Goal: Information Seeking & Learning: Learn about a topic

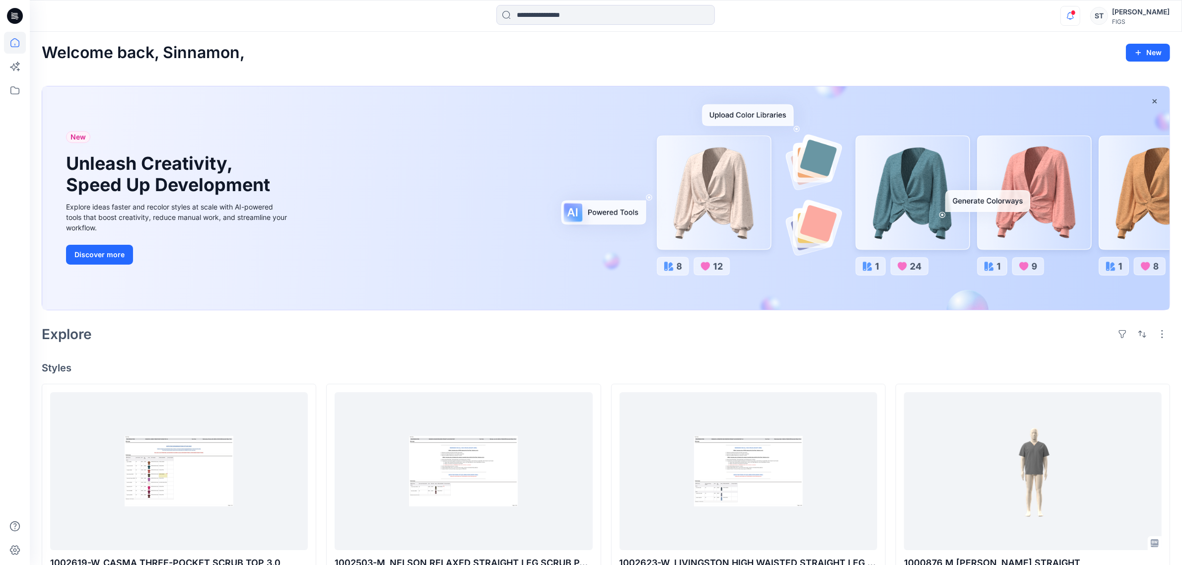
click at [1067, 15] on icon "button" at bounding box center [1070, 16] width 19 height 20
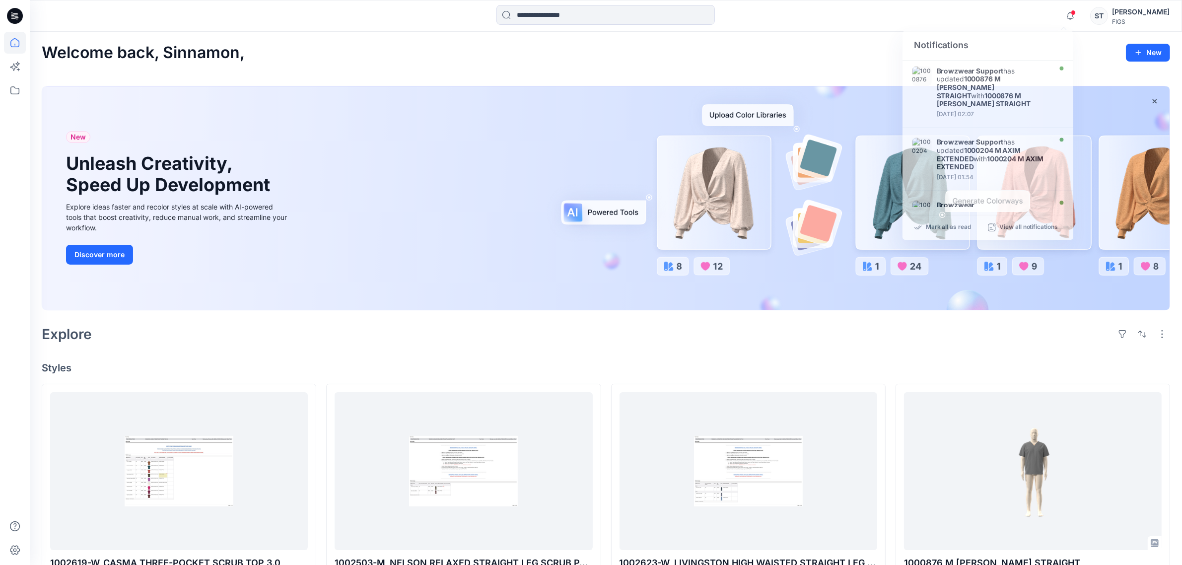
click at [976, 16] on div "Notifications Browzwear Support has updated 1000876 M [PERSON_NAME] STRAIGHT wi…" at bounding box center [606, 16] width 1152 height 22
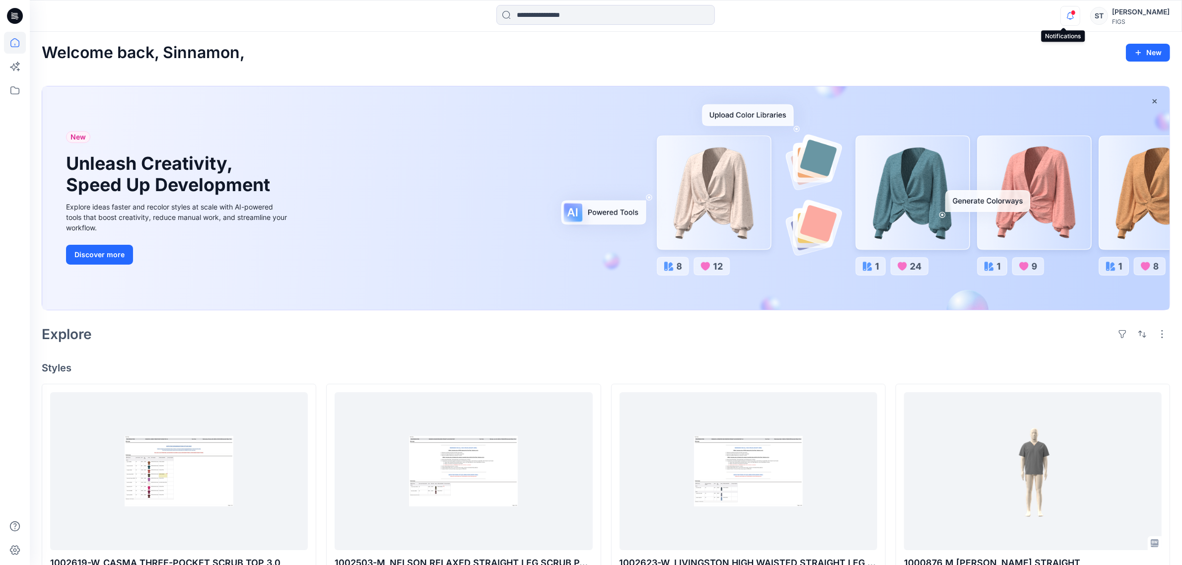
click at [1063, 14] on icon "button" at bounding box center [1070, 16] width 19 height 20
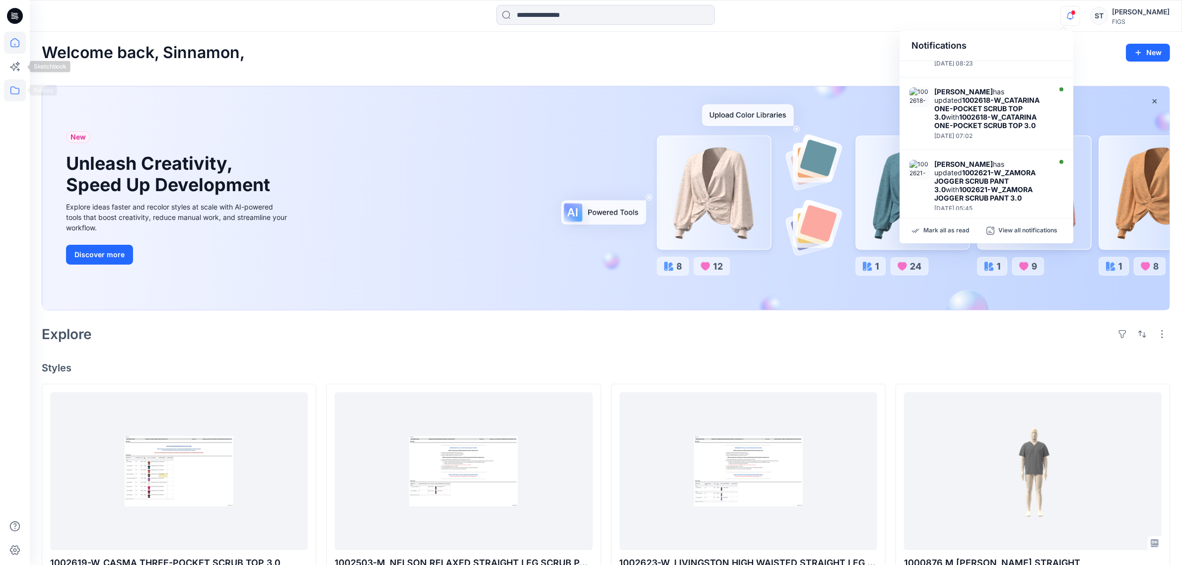
click at [11, 88] on icon at bounding box center [15, 90] width 22 height 22
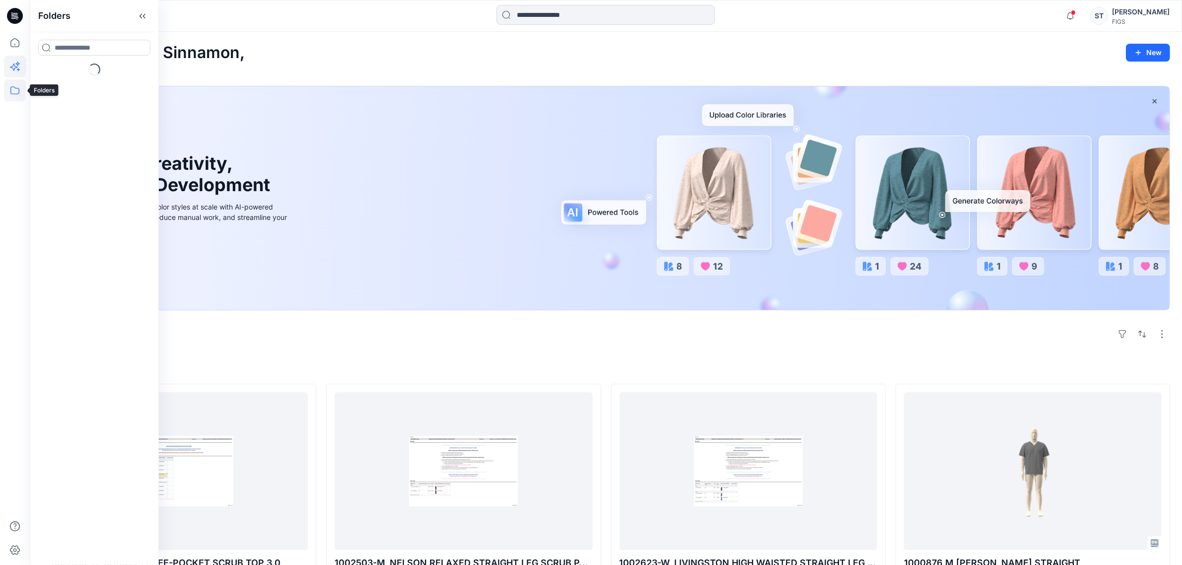
click at [11, 61] on icon at bounding box center [15, 67] width 22 height 22
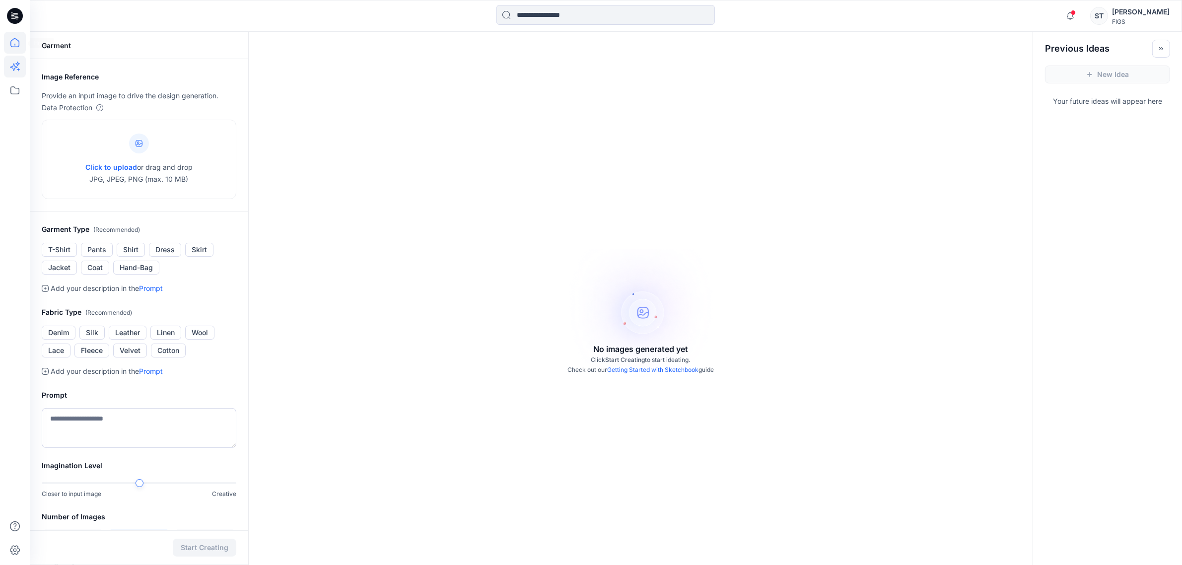
click at [11, 51] on icon at bounding box center [15, 43] width 22 height 22
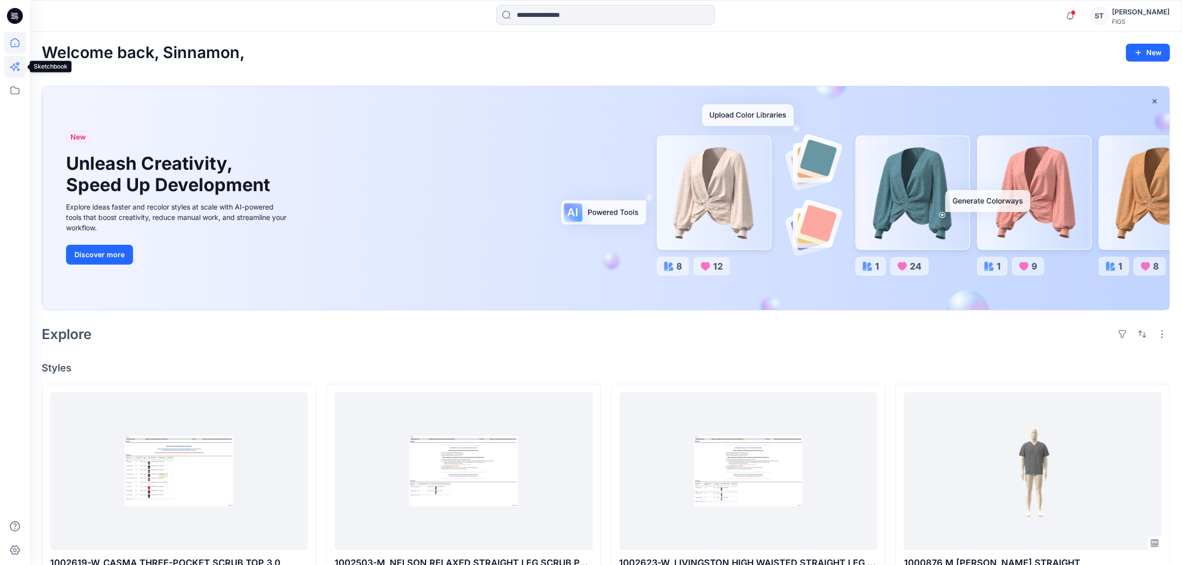
click at [15, 69] on icon at bounding box center [15, 67] width 22 height 22
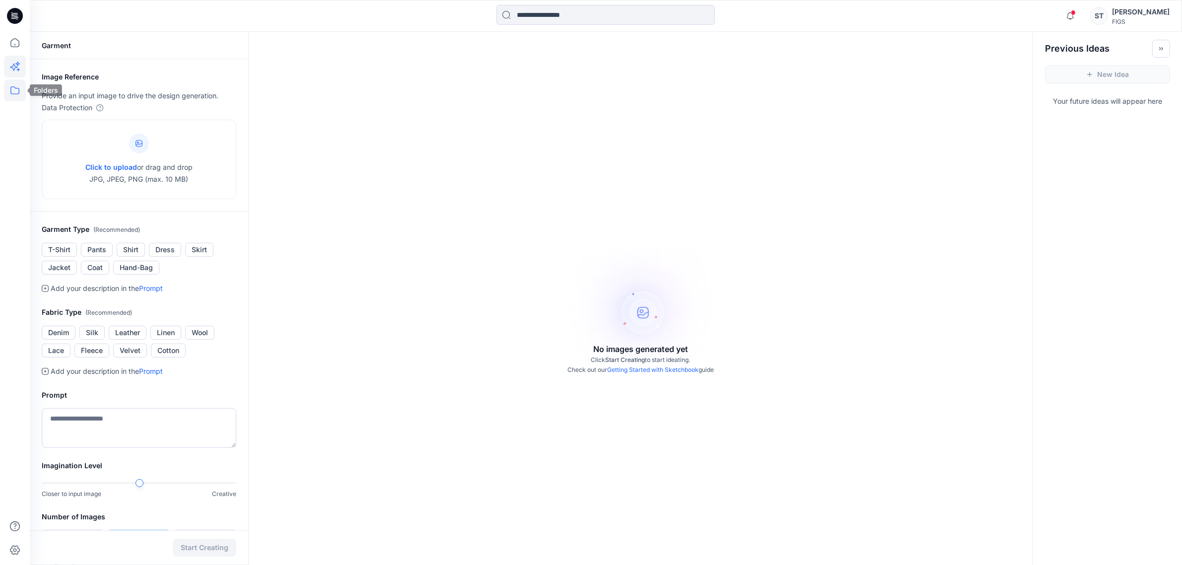
click at [10, 89] on icon at bounding box center [14, 90] width 9 height 8
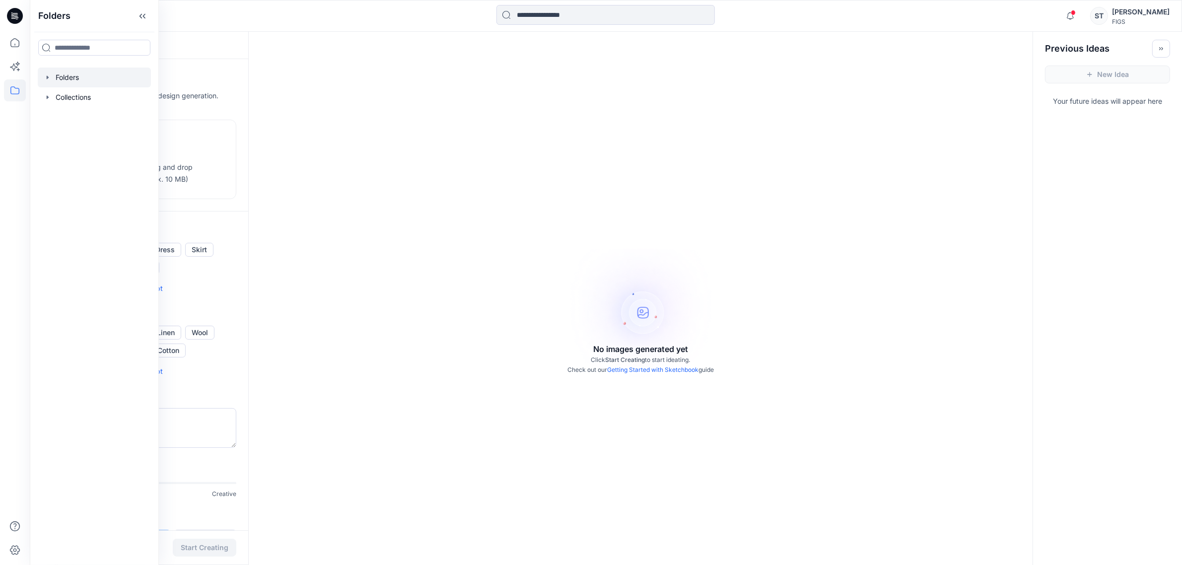
click at [82, 74] on div at bounding box center [94, 78] width 113 height 20
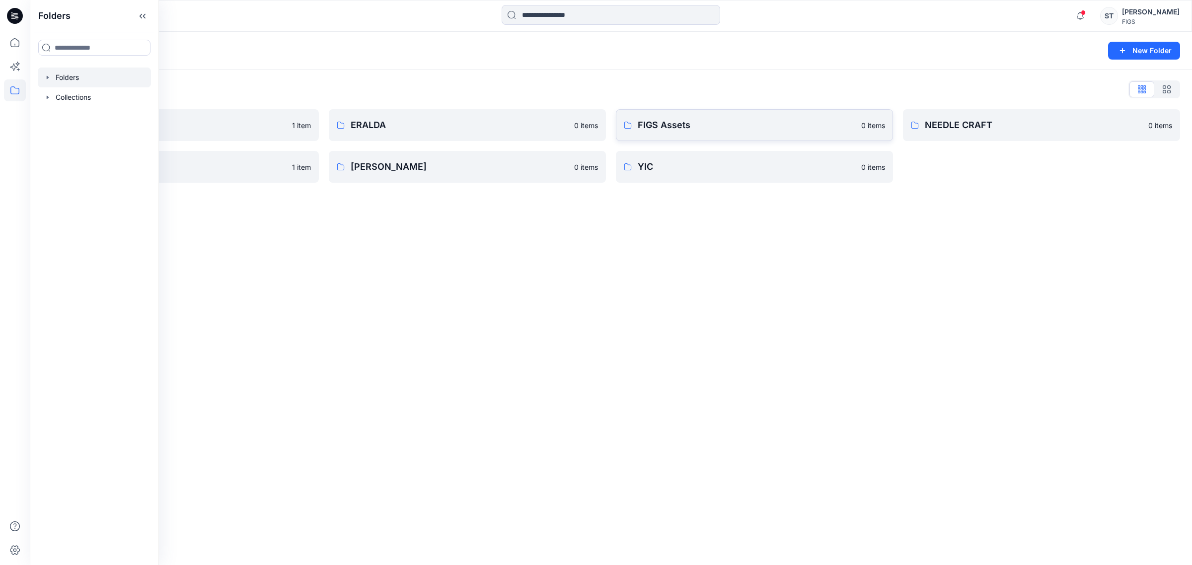
click at [734, 115] on link "FIGS Assets 0 items" at bounding box center [754, 125] width 277 height 32
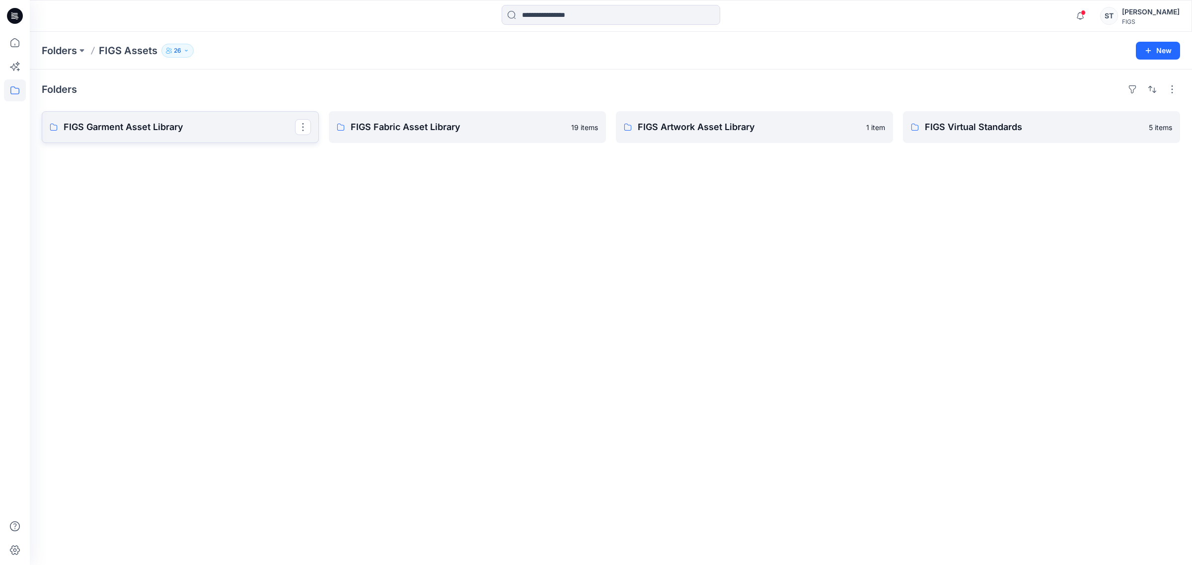
click at [157, 119] on link "FIGS Garment Asset Library" at bounding box center [180, 127] width 277 height 32
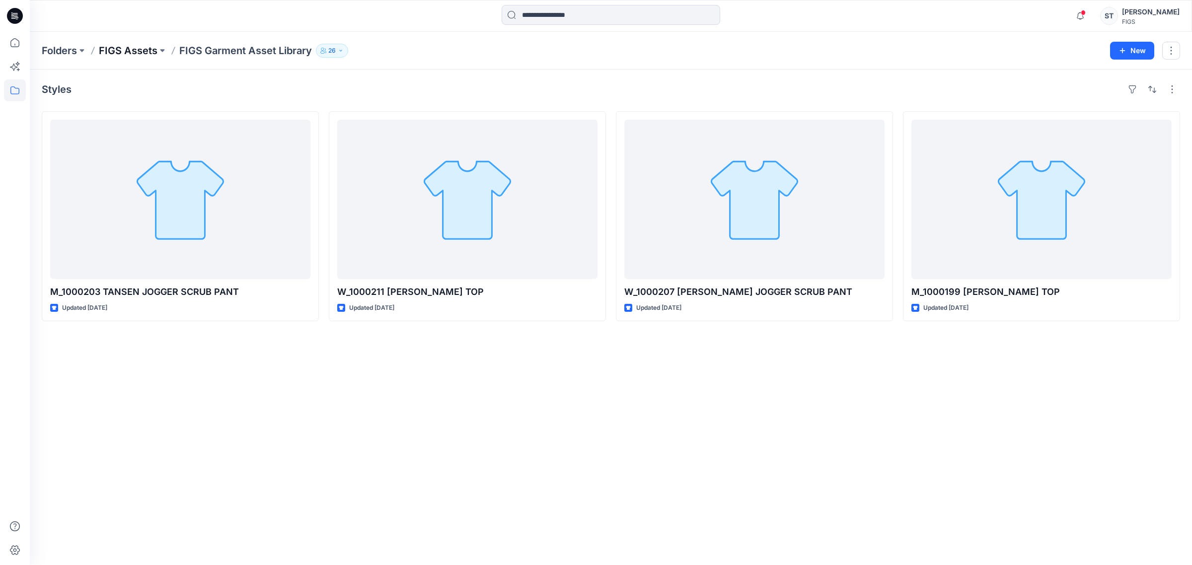
click at [152, 56] on p "FIGS Assets" at bounding box center [128, 51] width 59 height 14
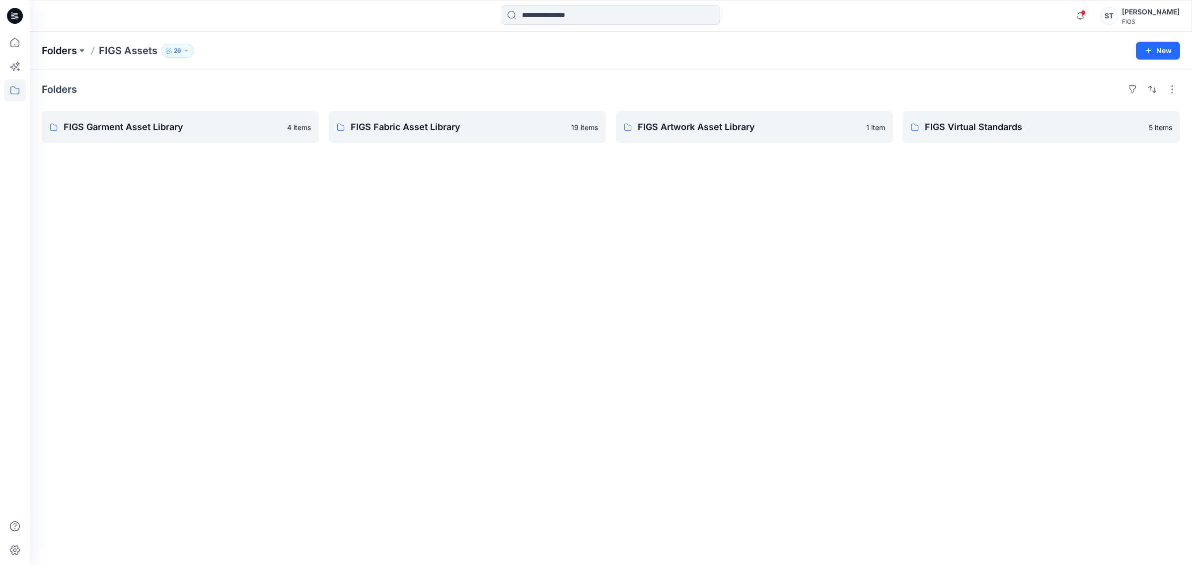
click at [50, 52] on p "Folders" at bounding box center [59, 51] width 35 height 14
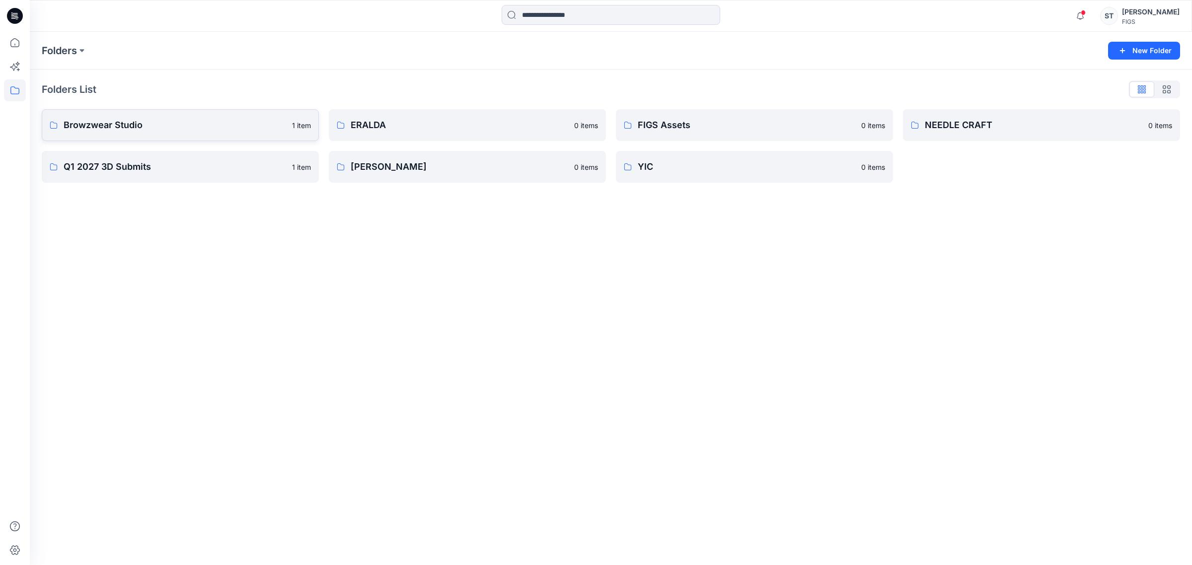
click at [159, 122] on p "Browzwear Studio" at bounding box center [175, 125] width 222 height 14
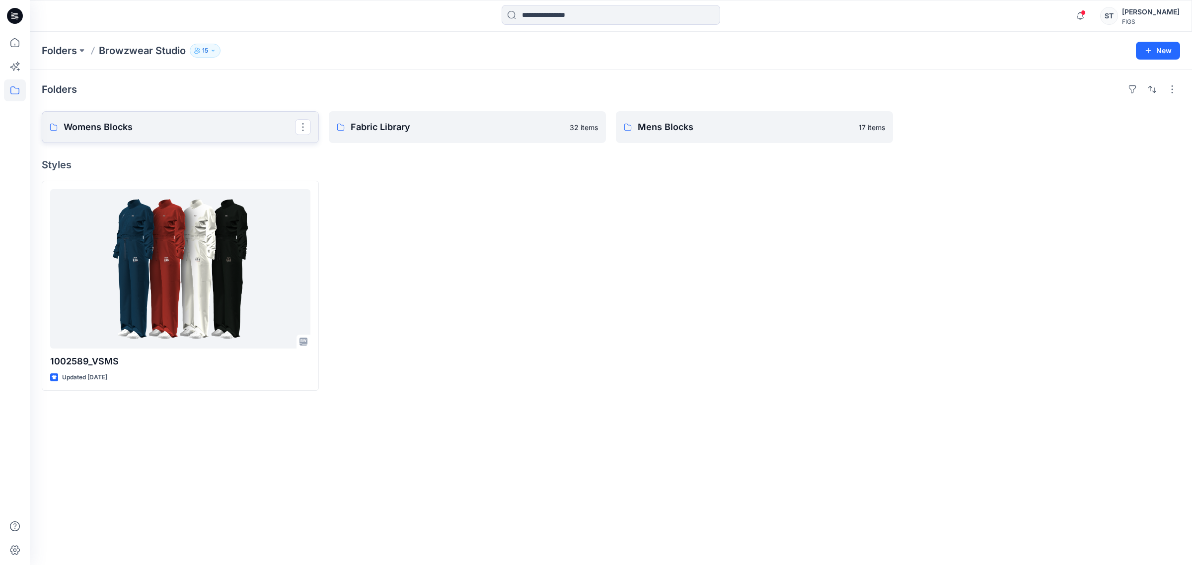
click at [155, 127] on p "Womens Blocks" at bounding box center [179, 127] width 231 height 14
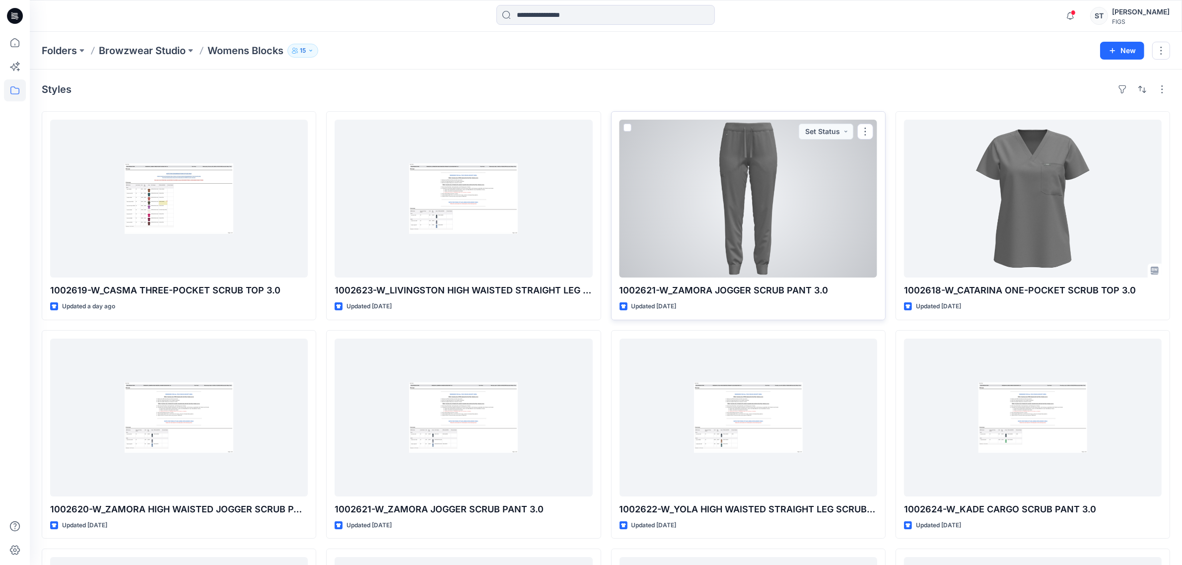
click at [805, 240] on div at bounding box center [749, 199] width 258 height 158
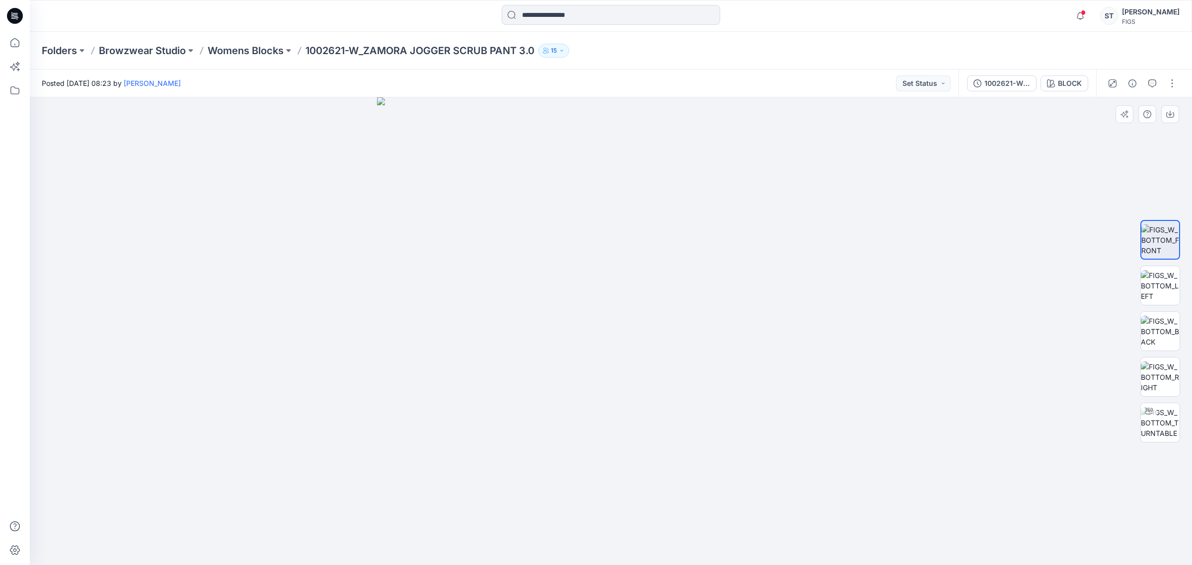
click at [679, 229] on img at bounding box center [611, 331] width 468 height 468
drag, startPoint x: 594, startPoint y: 316, endPoint x: 343, endPoint y: 316, distance: 251.3
click at [334, 319] on div at bounding box center [611, 331] width 1162 height 468
click at [1166, 424] on img at bounding box center [1160, 422] width 39 height 31
drag, startPoint x: 728, startPoint y: 541, endPoint x: 884, endPoint y: 515, distance: 158.6
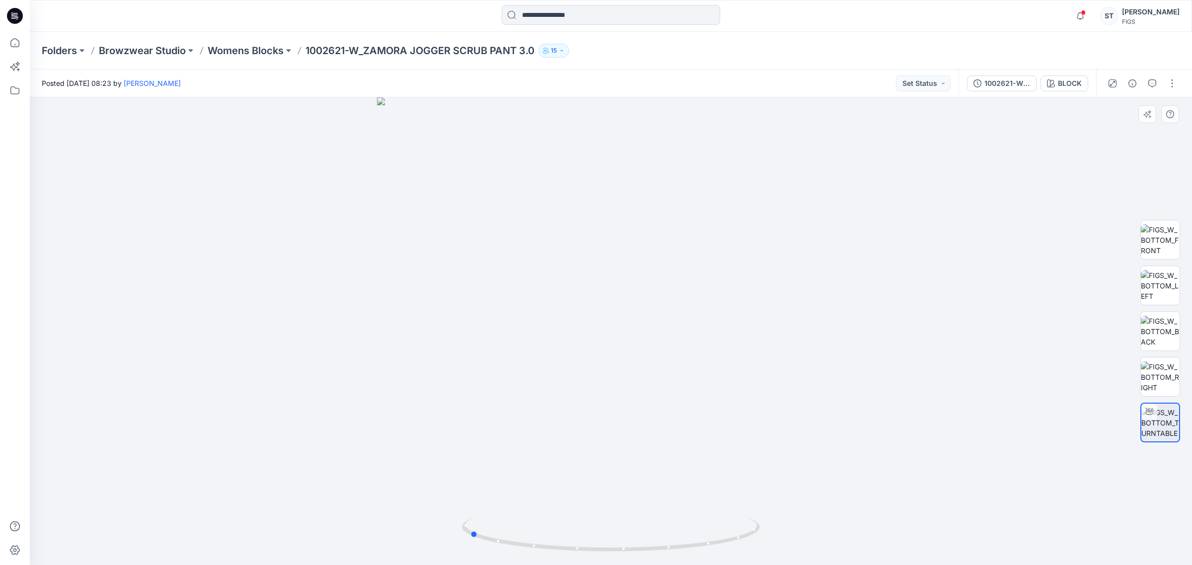
click at [884, 515] on div at bounding box center [611, 331] width 1162 height 468
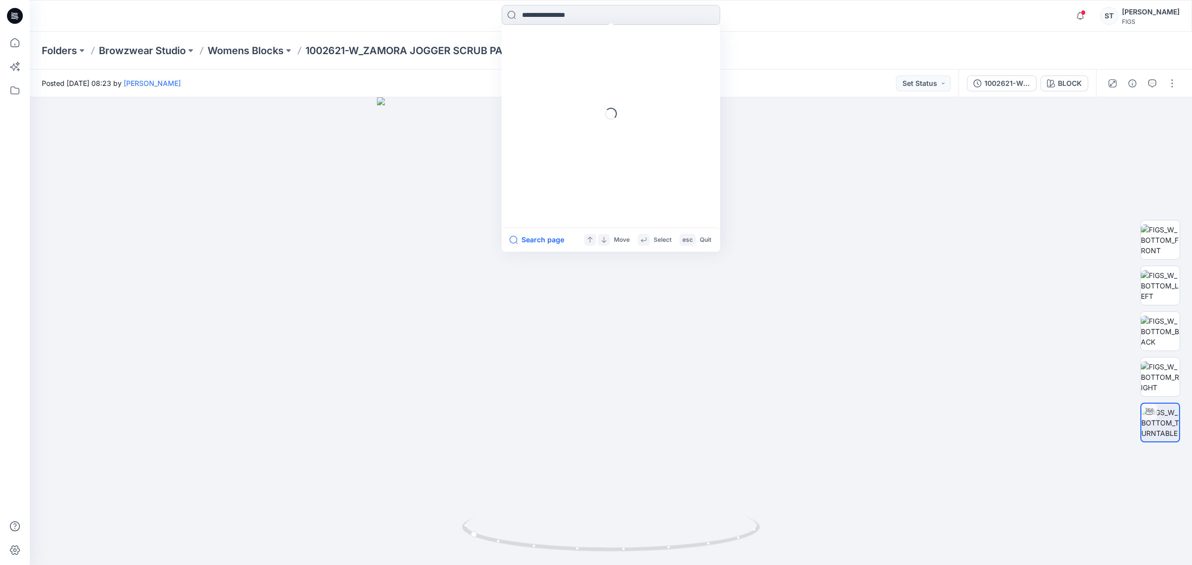
click at [555, 17] on input at bounding box center [611, 15] width 219 height 20
click at [504, 45] on link "1003207" at bounding box center [611, 54] width 215 height 18
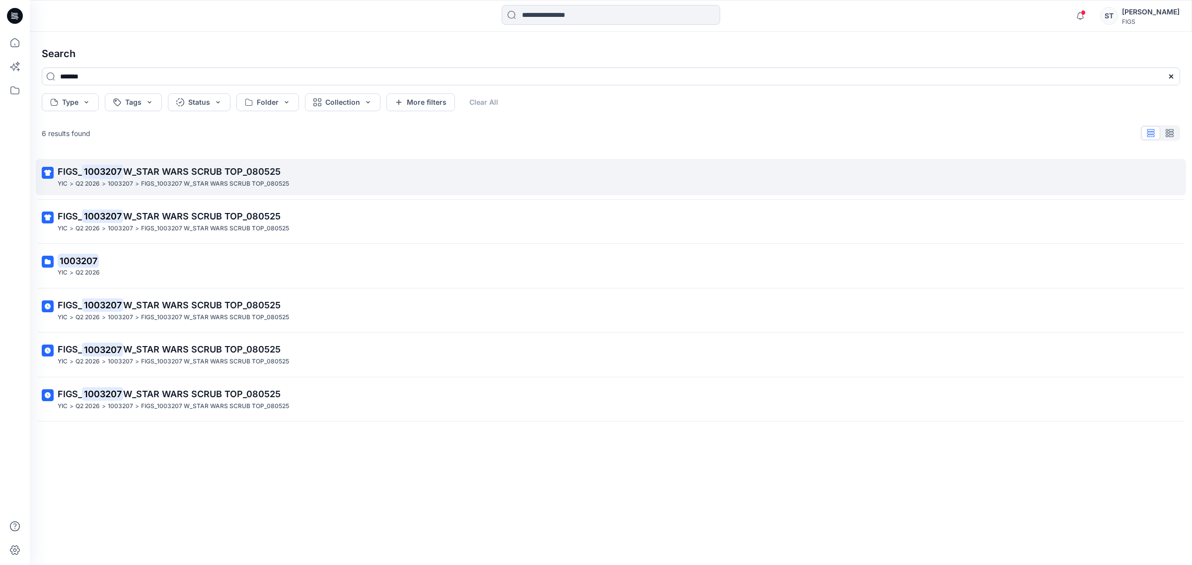
click at [194, 171] on span "W_STAR WARS SCRUB TOP_080525" at bounding box center [201, 171] width 157 height 10
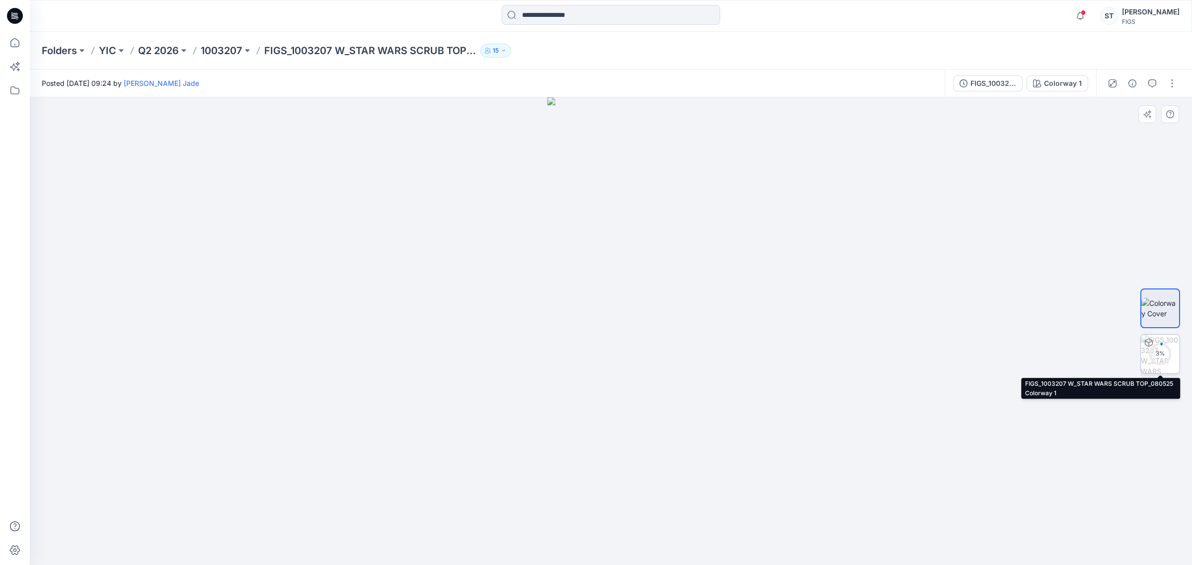
click at [1148, 366] on img at bounding box center [1160, 354] width 39 height 39
